Goal: Task Accomplishment & Management: Manage account settings

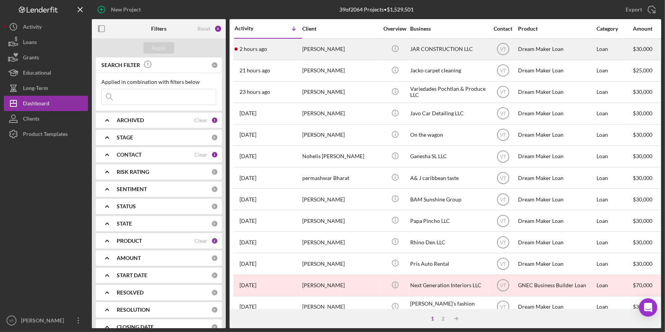
click at [278, 53] on div "2 hours ago [PERSON_NAME]" at bounding box center [268, 49] width 67 height 20
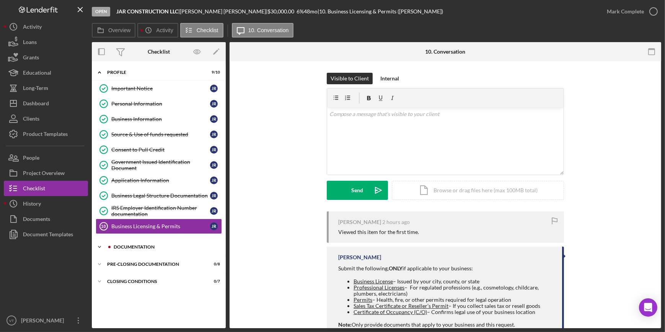
click at [101, 247] on icon "Icon/Expander" at bounding box center [99, 246] width 15 height 15
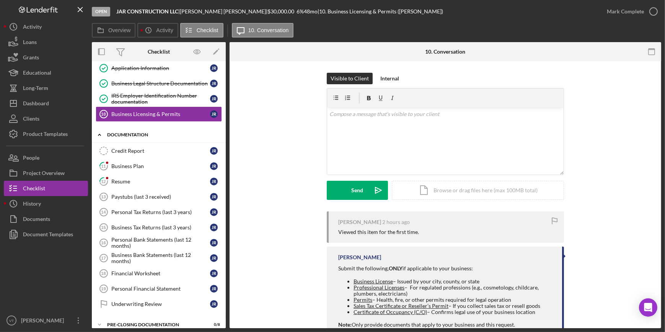
scroll to position [136, 0]
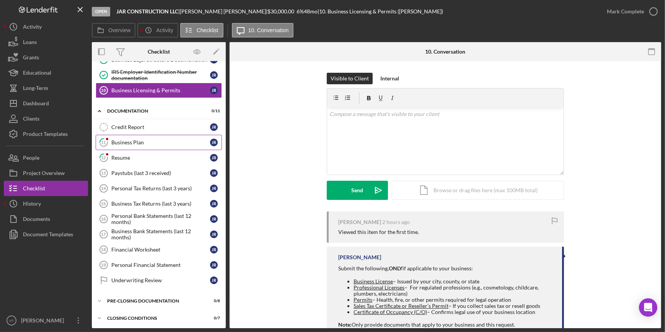
click at [126, 141] on div "Business Plan" at bounding box center [160, 142] width 99 height 6
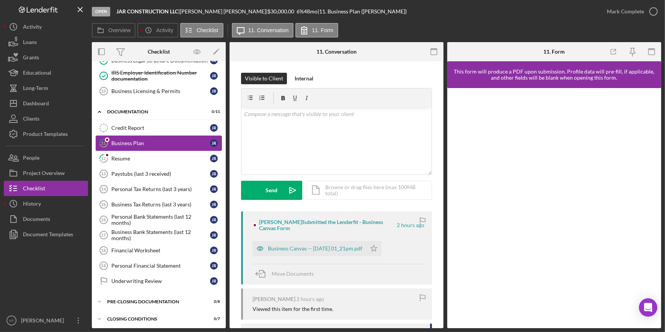
scroll to position [136, 0]
click at [312, 246] on div "Business Canvas -- [DATE] 01_21pm.pdf" at bounding box center [315, 248] width 95 height 6
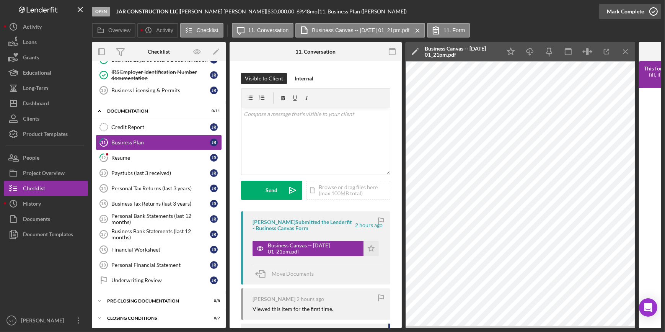
click at [614, 10] on div "Mark Complete" at bounding box center [625, 11] width 37 height 15
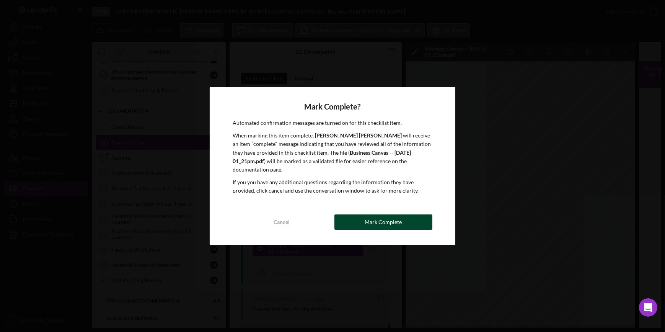
click at [408, 219] on button "Mark Complete" at bounding box center [384, 221] width 98 height 15
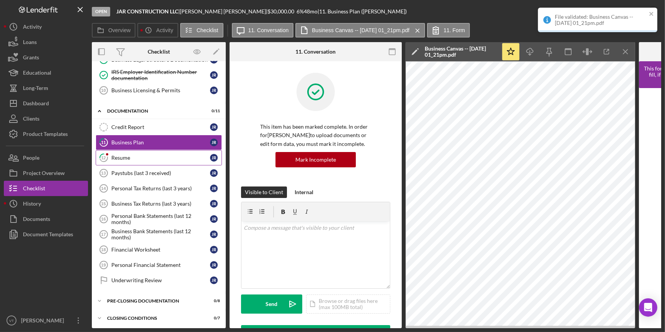
click at [147, 150] on link "12 Resume J R" at bounding box center [159, 157] width 126 height 15
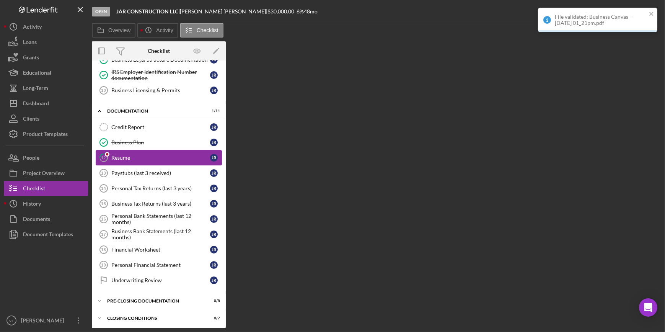
scroll to position [136, 0]
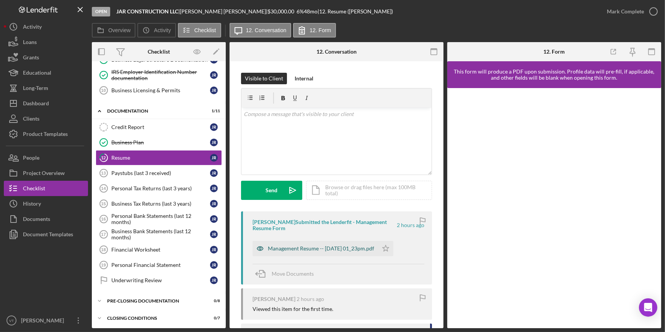
click at [333, 253] on div "Management Resume -- [DATE] 01_23pm.pdf" at bounding box center [316, 248] width 126 height 15
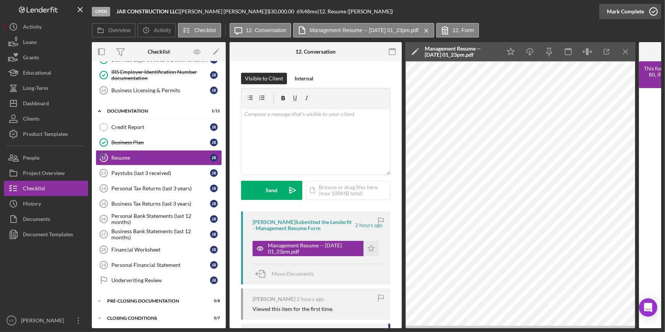
click at [609, 10] on div "Mark Complete" at bounding box center [625, 11] width 37 height 15
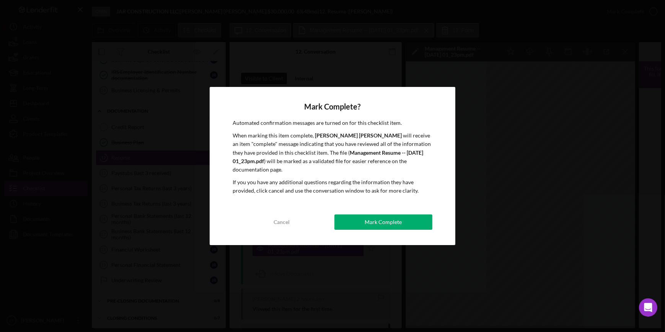
click at [382, 227] on div "Mark Complete? Automated confirmation messages are turned on for this checklist…" at bounding box center [332, 166] width 245 height 158
click at [379, 214] on div "Mark Complete" at bounding box center [383, 221] width 37 height 15
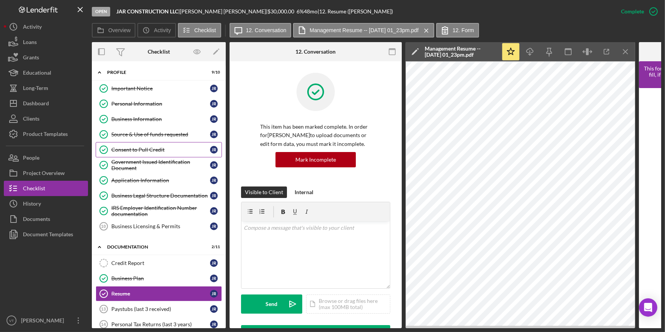
click at [138, 150] on div "Consent to Pull Credit" at bounding box center [160, 150] width 99 height 6
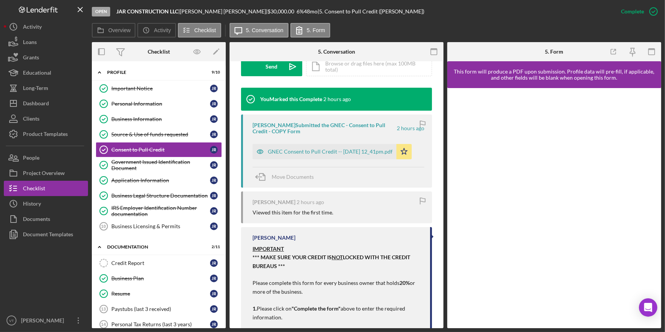
scroll to position [278, 0]
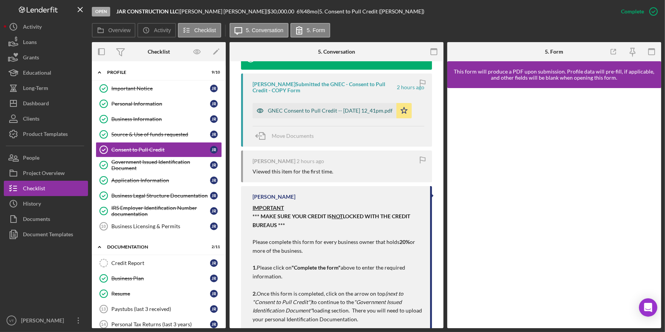
click at [296, 112] on div "GNEC Consent to Pull Credit -- [DATE] 12_41pm.pdf" at bounding box center [330, 111] width 125 height 6
